Goal: Check status

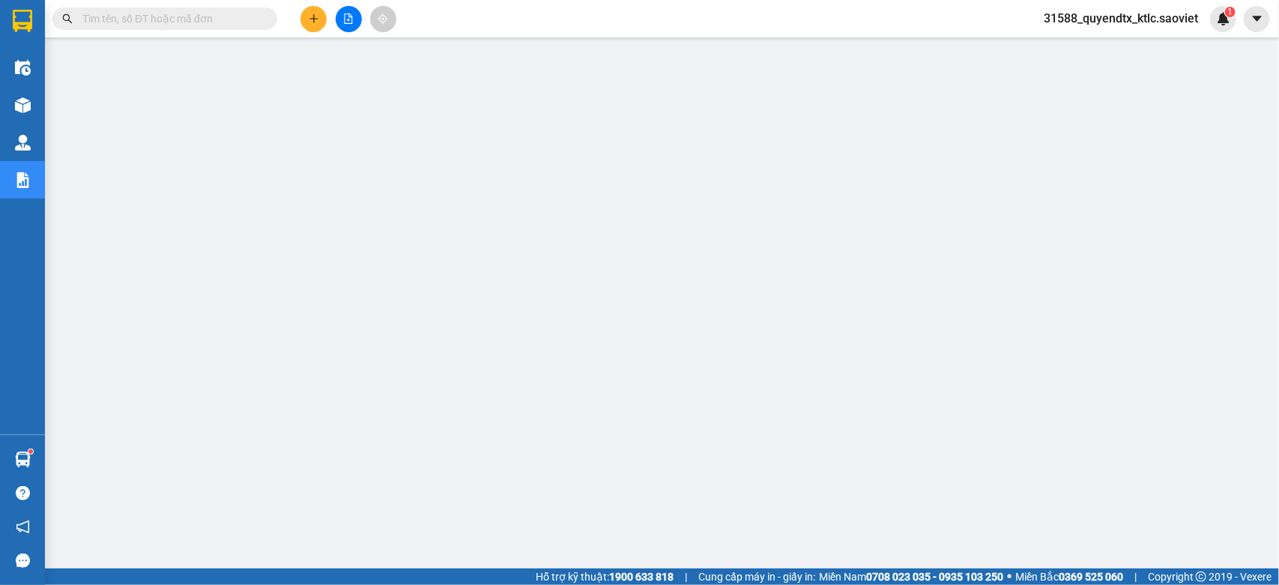
click at [144, 23] on input "text" at bounding box center [170, 18] width 177 height 16
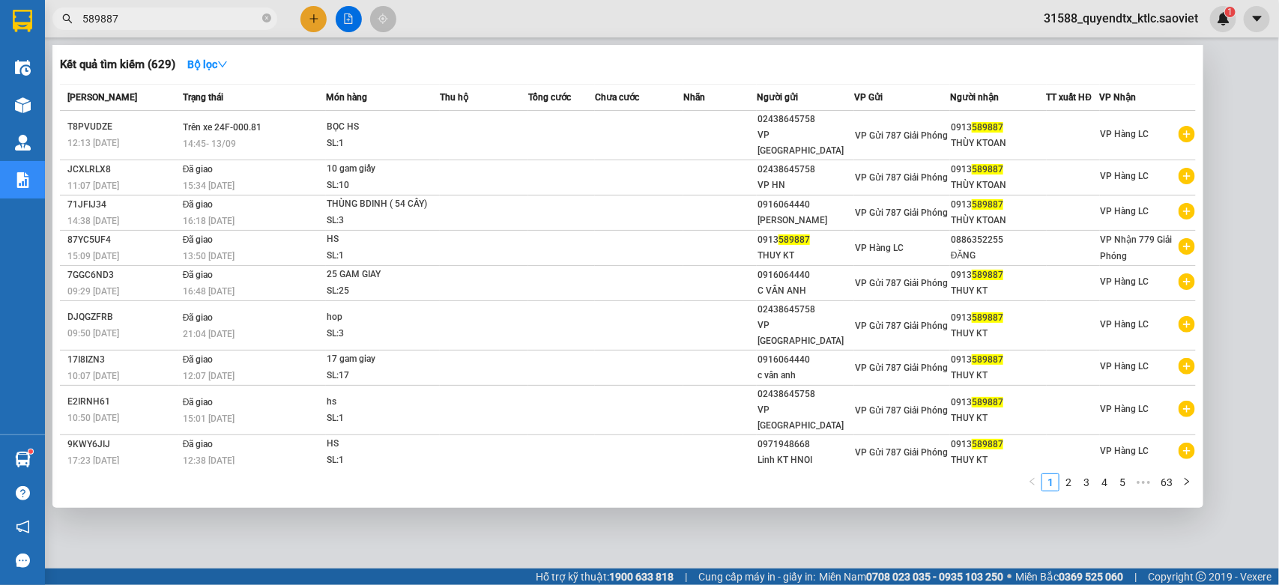
drag, startPoint x: 148, startPoint y: 13, endPoint x: 64, endPoint y: 25, distance: 84.6
click at [64, 25] on span "589887" at bounding box center [164, 18] width 225 height 22
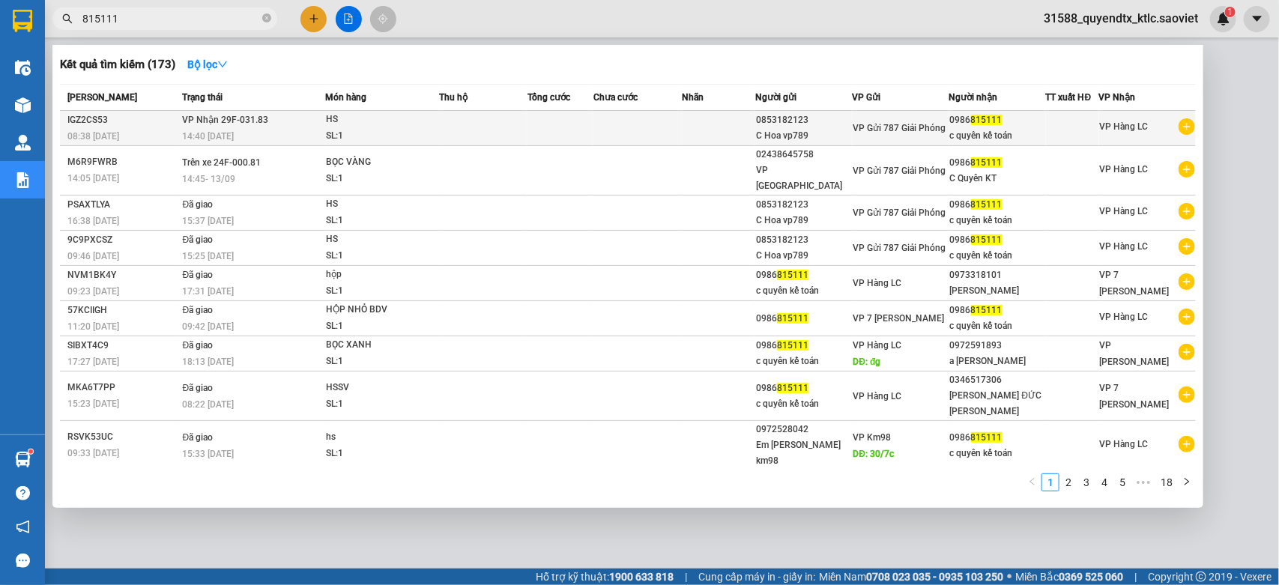
type input "815111"
click at [366, 133] on div "SL: 1" at bounding box center [382, 136] width 112 height 16
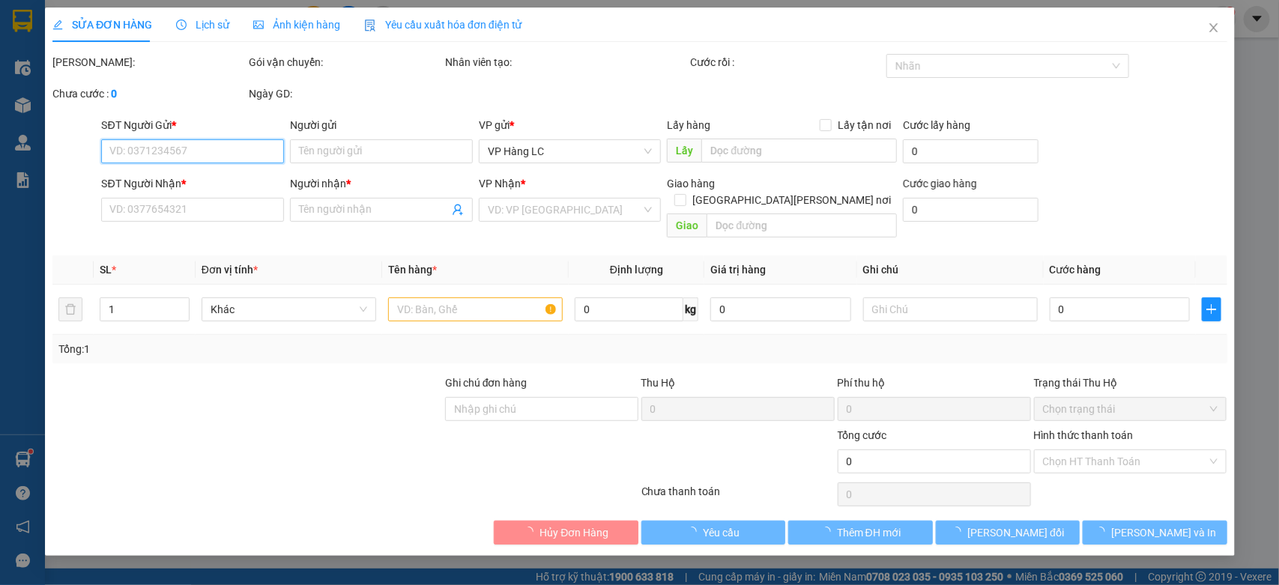
type input "0853182123"
type input "C Hoa vp789"
type input "0986815111"
type input "c quyên kế toán"
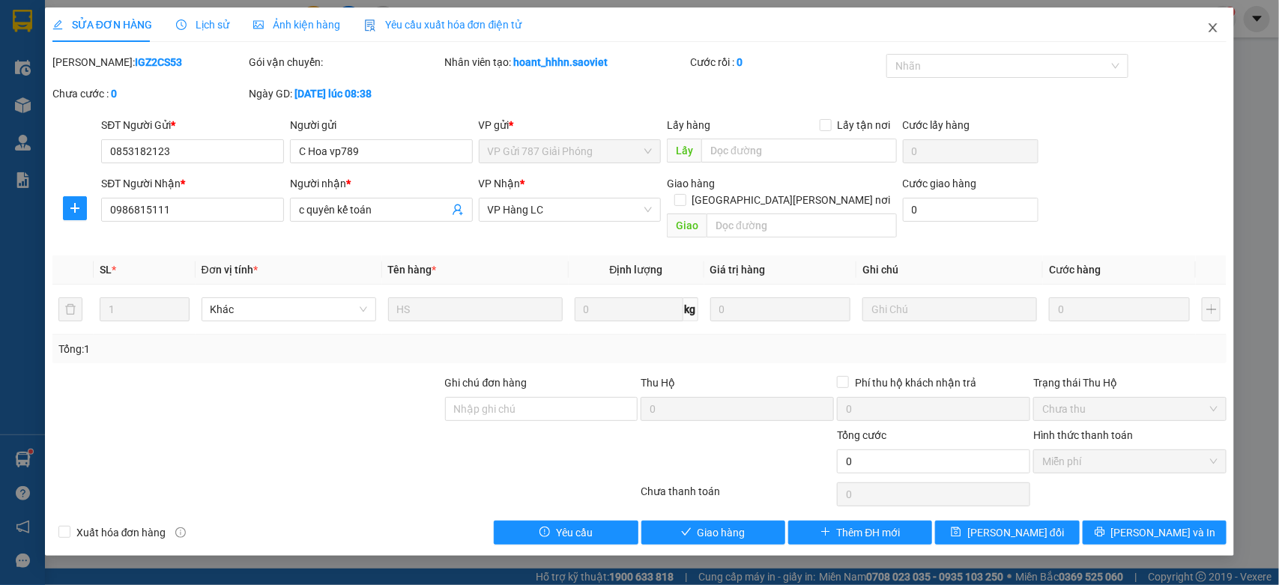
click at [1208, 28] on icon "close" at bounding box center [1213, 28] width 12 height 12
